Goal: Information Seeking & Learning: Understand process/instructions

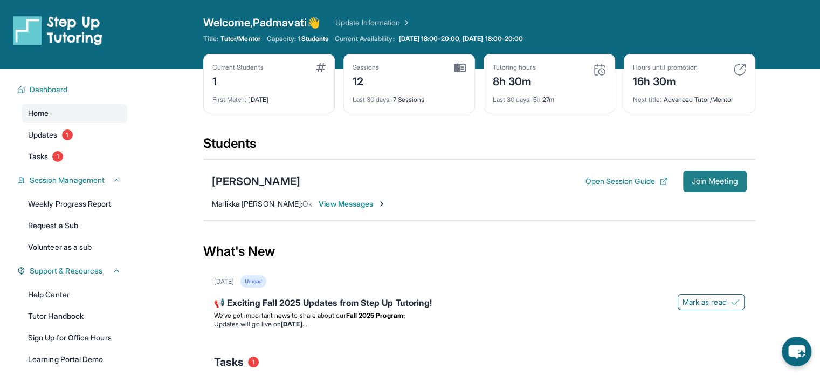
click at [730, 183] on span "Join Meeting" at bounding box center [715, 181] width 46 height 6
click at [272, 182] on div "[PERSON_NAME]" at bounding box center [256, 181] width 88 height 15
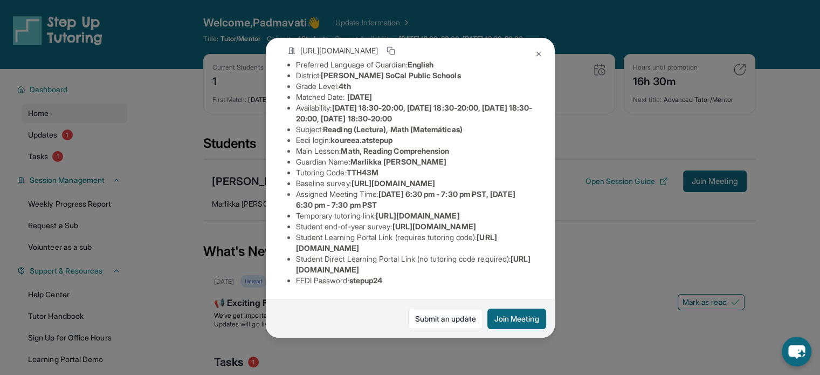
scroll to position [30, 0]
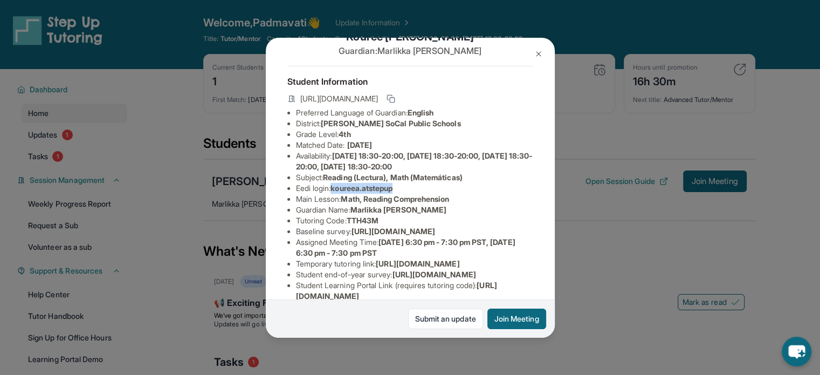
drag, startPoint x: 402, startPoint y: 197, endPoint x: 334, endPoint y: 200, distance: 67.5
click at [334, 194] on li "Eedi login : koureea.atstepup" at bounding box center [414, 188] width 237 height 11
copy span "koureea.atstepup"
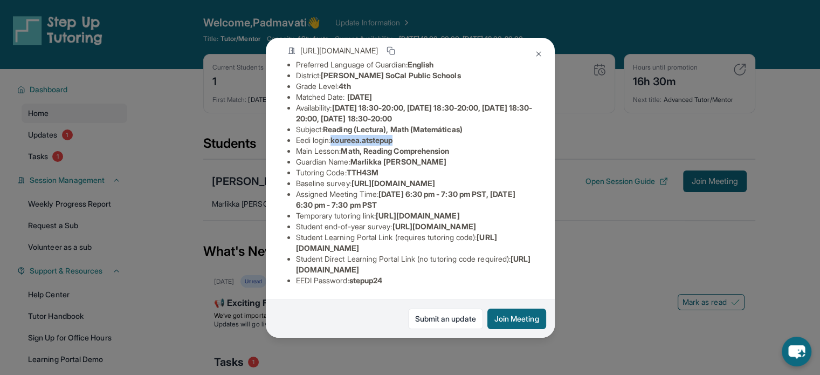
scroll to position [192, 0]
drag, startPoint x: 390, startPoint y: 271, endPoint x: 356, endPoint y: 272, distance: 34.5
click at [356, 275] on li "EEDI Password : stepup24" at bounding box center [414, 280] width 237 height 11
copy span "stepup24"
click at [539, 54] on img at bounding box center [538, 54] width 9 height 9
